Goal: Complete application form

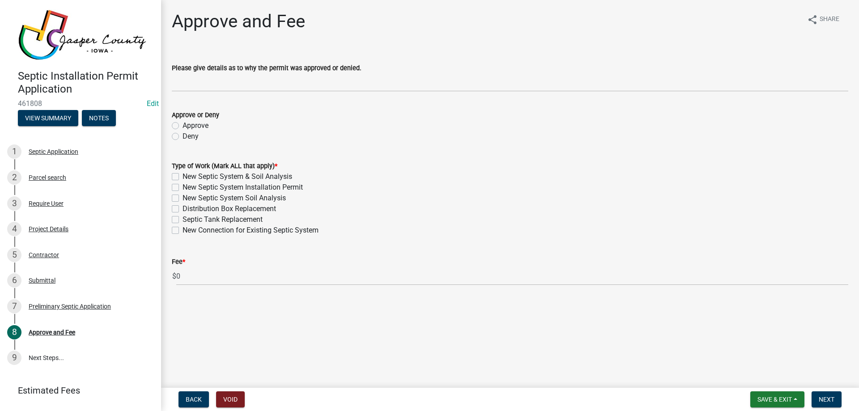
click at [202, 219] on label "Septic Tank Replacement" at bounding box center [223, 219] width 80 height 11
click at [188, 219] on input "Septic Tank Replacement" at bounding box center [186, 217] width 6 height 6
checkbox input "true"
checkbox input "false"
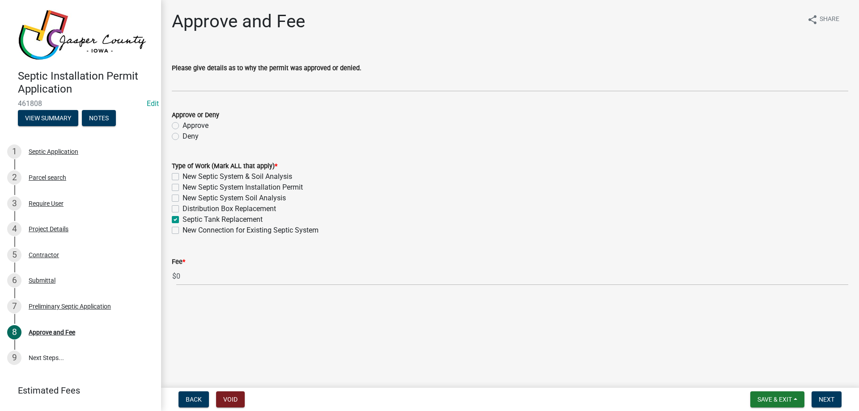
checkbox input "false"
checkbox input "true"
checkbox input "false"
click at [824, 397] on span "Next" at bounding box center [827, 399] width 16 height 7
